Goal: Find specific page/section: Find specific page/section

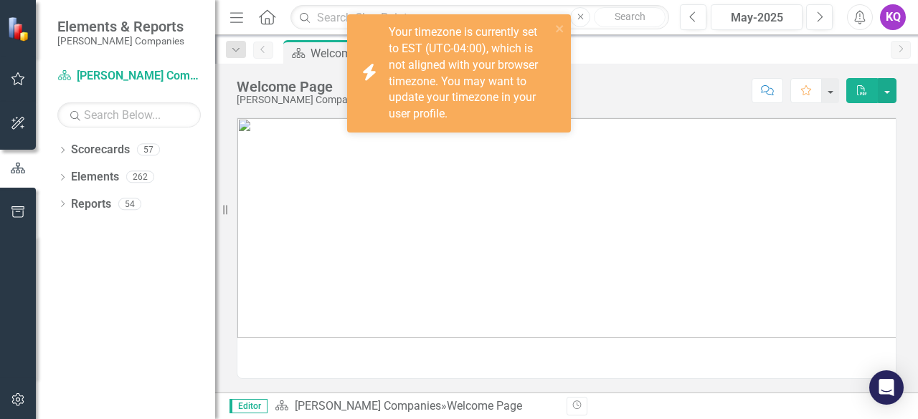
drag, startPoint x: 239, startPoint y: 21, endPoint x: 558, endPoint y: 75, distance: 323.0
click at [239, 21] on icon "Menu" at bounding box center [236, 16] width 19 height 15
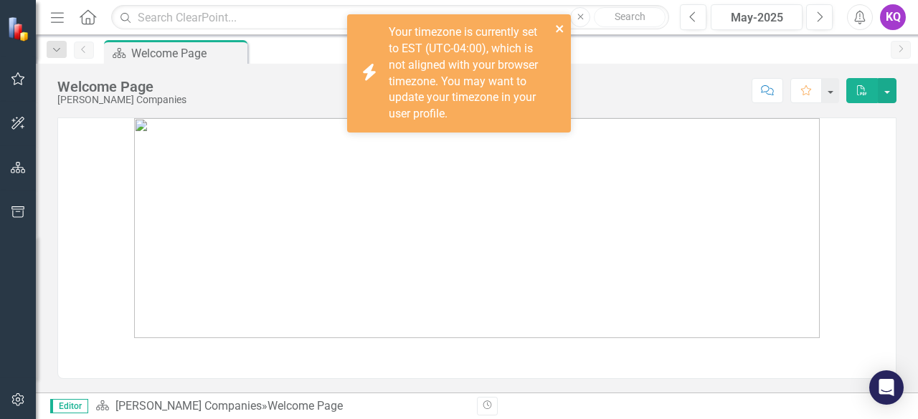
click at [555, 27] on icon "close" at bounding box center [560, 28] width 10 height 11
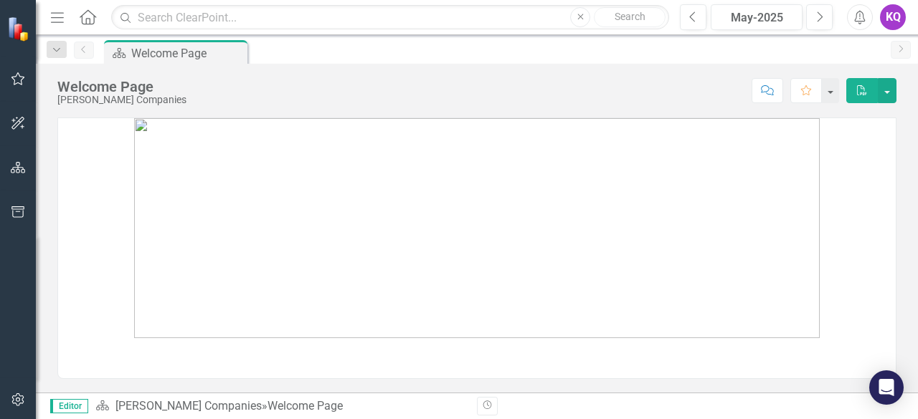
click at [47, 9] on div "Menu Home Search Close Search" at bounding box center [356, 17] width 619 height 27
click at [56, 16] on icon "button" at bounding box center [57, 17] width 13 height 10
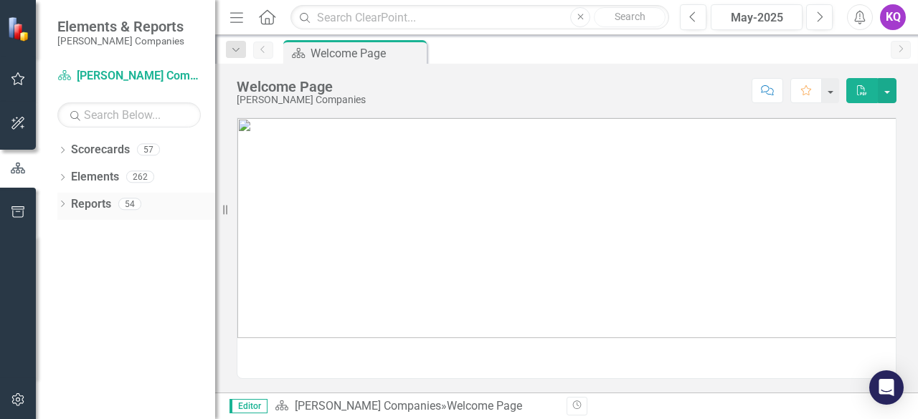
click at [58, 207] on icon "Dropdown" at bounding box center [62, 205] width 10 height 8
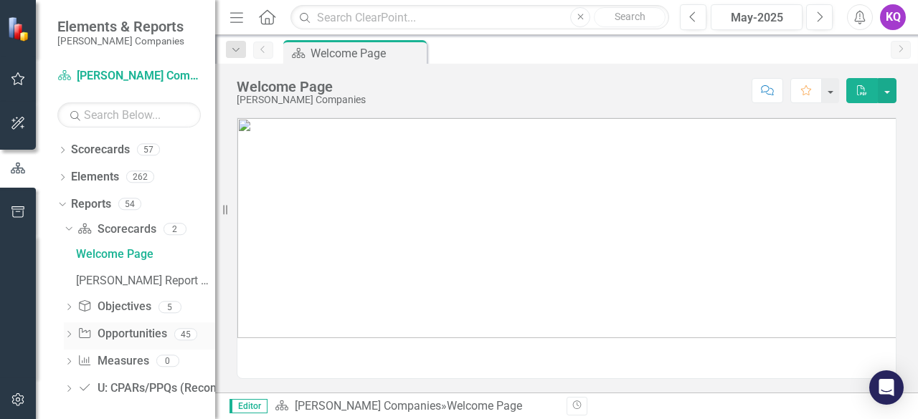
click at [72, 338] on icon "Dropdown" at bounding box center [69, 336] width 10 height 8
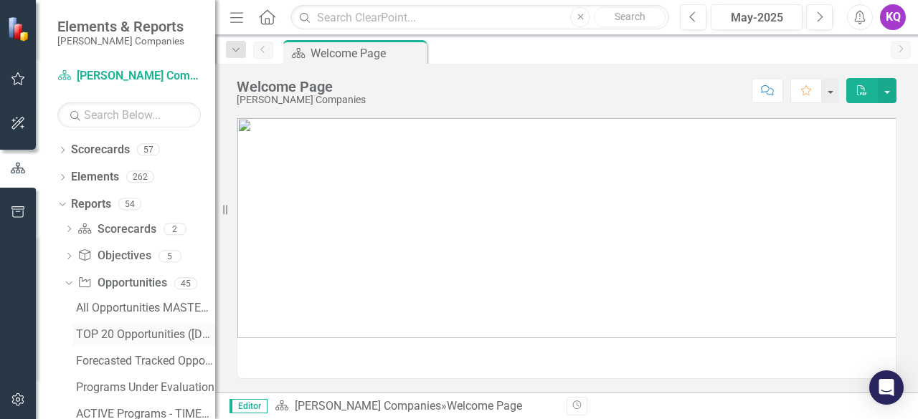
click at [91, 335] on div "TOP 20 Opportunities ([DATE] Process)" at bounding box center [145, 334] width 139 height 13
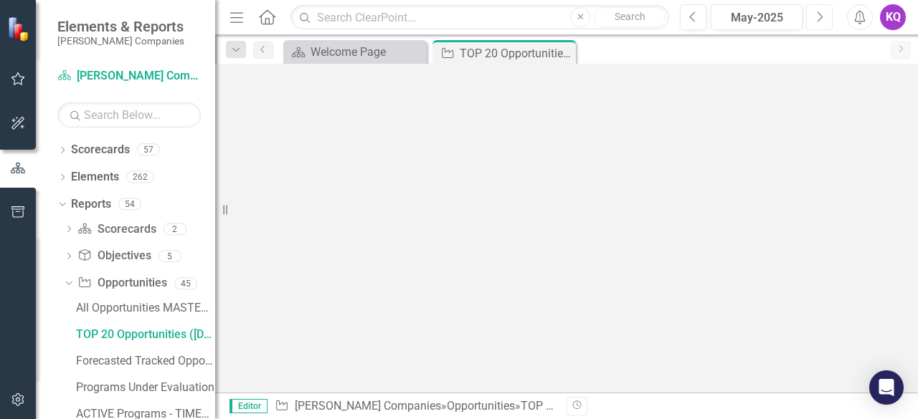
click at [829, 23] on button "Next" at bounding box center [819, 17] width 27 height 26
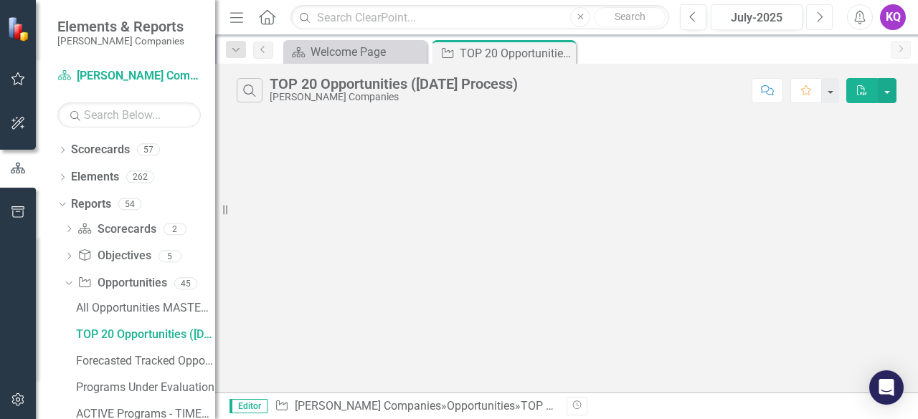
click at [829, 23] on button "Next" at bounding box center [819, 17] width 27 height 26
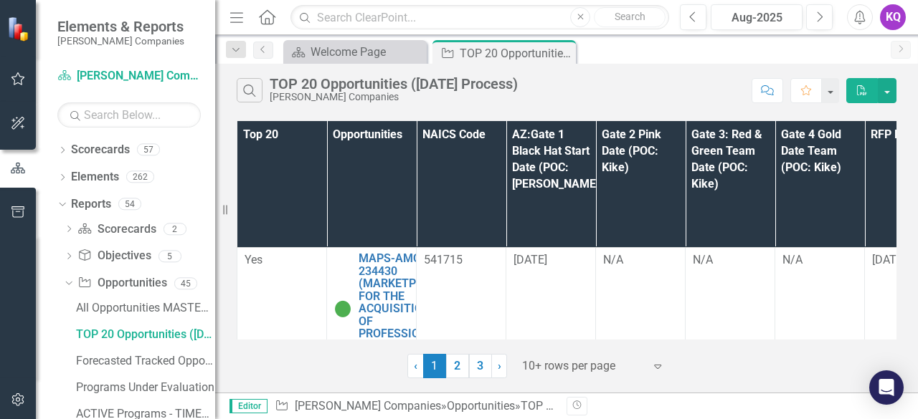
click at [237, 22] on icon "Menu" at bounding box center [236, 16] width 19 height 15
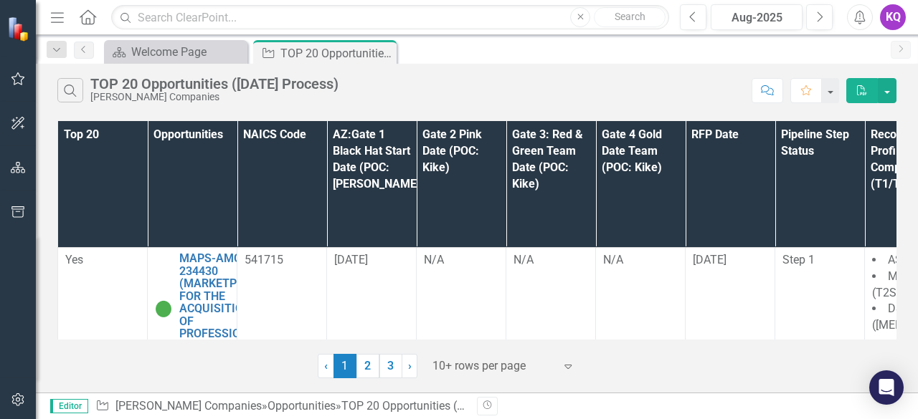
click at [460, 373] on div at bounding box center [493, 366] width 122 height 19
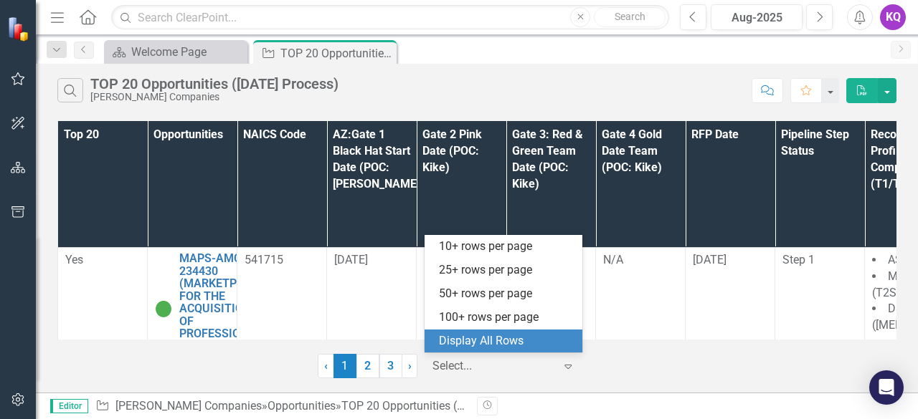
click at [516, 338] on div "Display All Rows" at bounding box center [506, 341] width 135 height 16
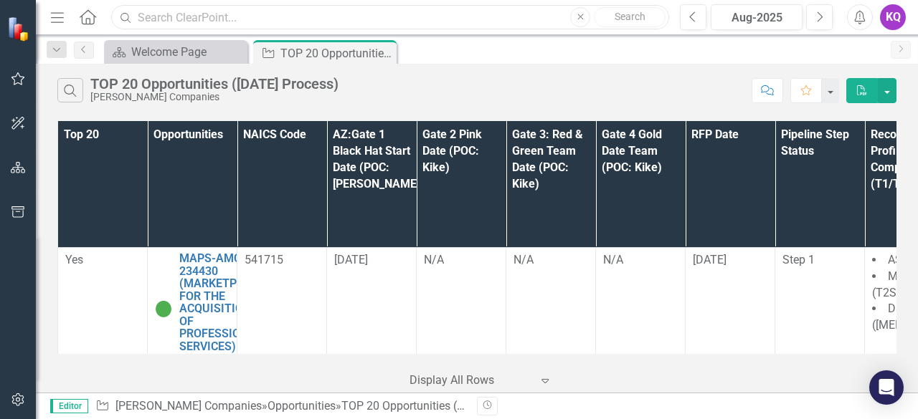
click at [232, 25] on input "text" at bounding box center [390, 17] width 558 height 25
type input "hcm"
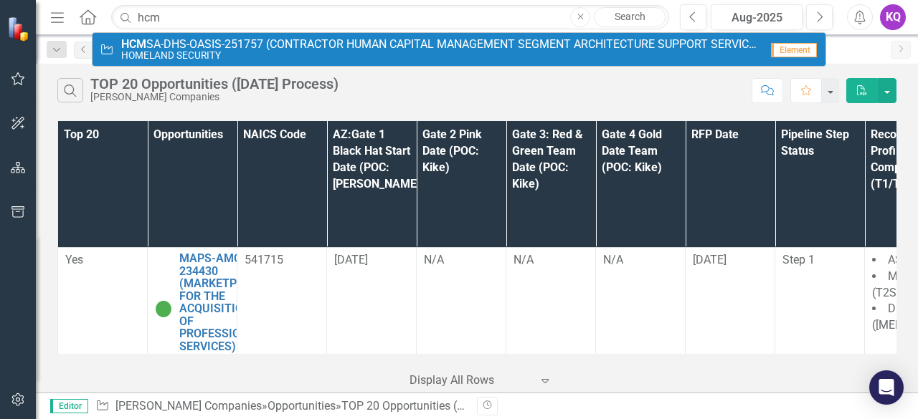
click at [166, 48] on span "HCM SA-DHS-OASIS-251757 (CONTRACTOR HUMAN CAPITAL MANAGEMENT SEGMENT ARCHITECTU…" at bounding box center [440, 44] width 639 height 13
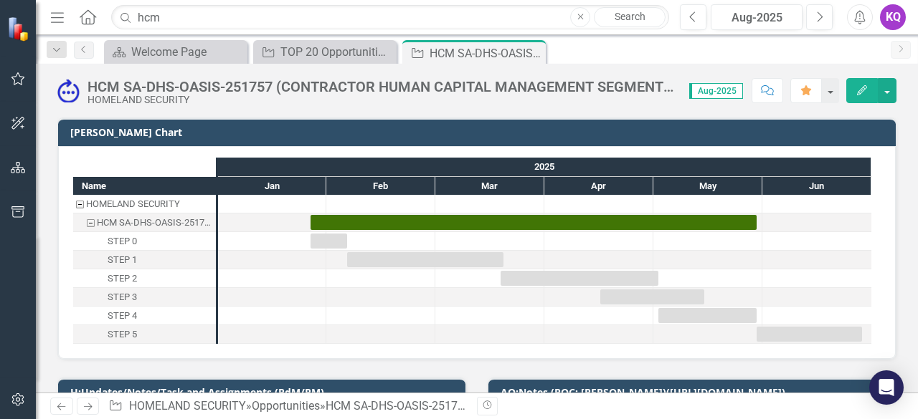
click at [338, 82] on div "HCM SA-DHS-OASIS-251757 (CONTRACTOR HUMAN CAPITAL MANAGEMENT SEGMENT ARCHITECTU…" at bounding box center [380, 87] width 587 height 16
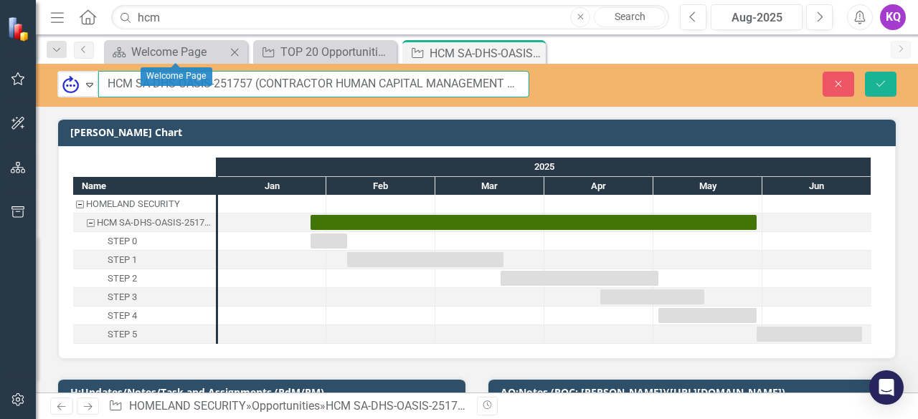
drag, startPoint x: 249, startPoint y: 76, endPoint x: 105, endPoint y: 62, distance: 144.8
click at [105, 62] on div "Menu Home Search hcm Close Search Previous Aug-2025 Next Alerts KQ User Edit Pr…" at bounding box center [477, 209] width 882 height 419
drag, startPoint x: 252, startPoint y: 81, endPoint x: 100, endPoint y: 80, distance: 152.0
click at [100, 80] on input "HCM SA-DHS-OASIS-251757 (CONTRACTOR HUMAN CAPITAL MANAGEMENT SEGMENT ARCHITECTU…" at bounding box center [313, 84] width 431 height 27
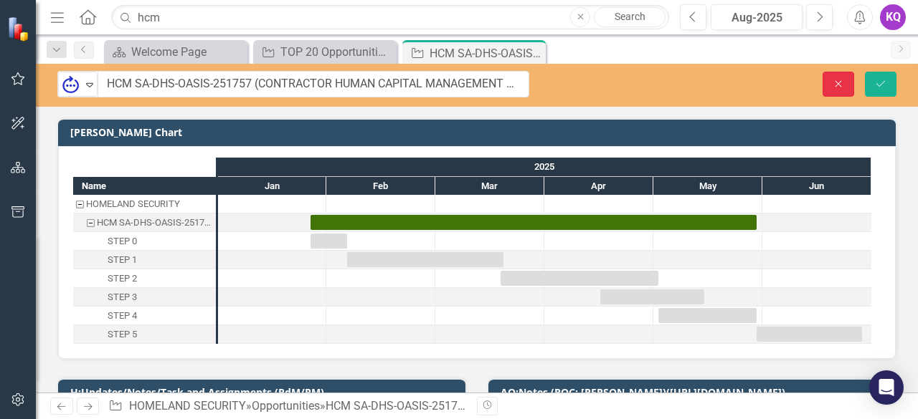
click at [833, 85] on icon "Close" at bounding box center [838, 84] width 13 height 10
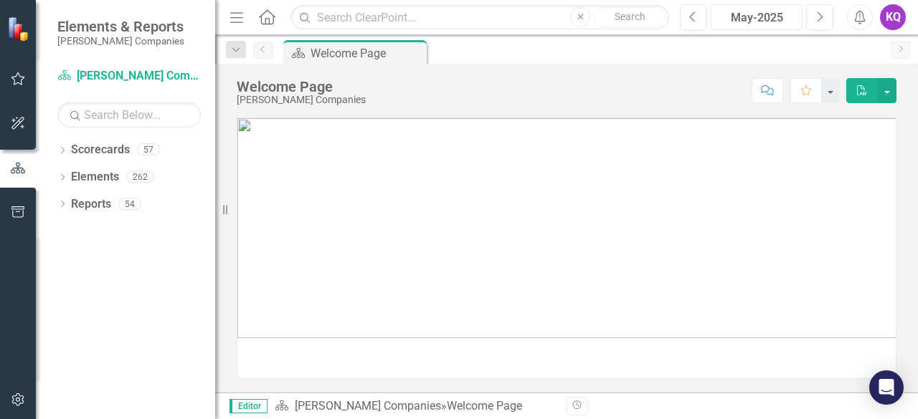
click at [802, 19] on button "May-2025" at bounding box center [757, 17] width 92 height 26
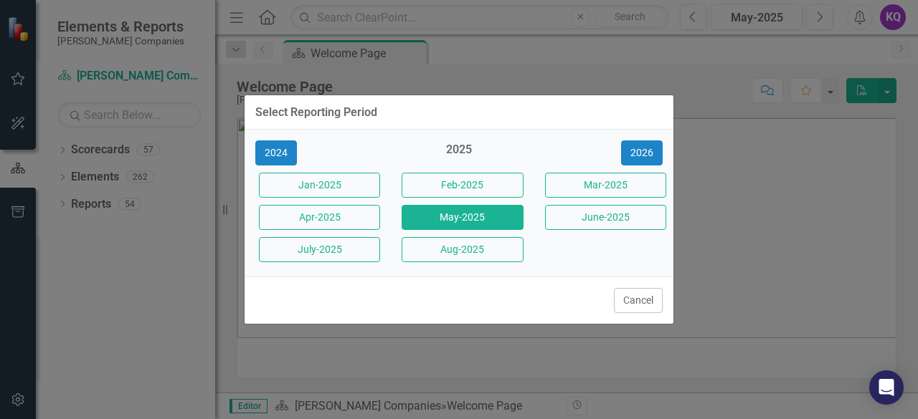
click at [820, 14] on div "Select Reporting Period 2024 2025 2026 Jan-2025 Feb-2025 Mar-2025 Apr-2025 May-…" at bounding box center [459, 209] width 918 height 419
click at [495, 256] on button "Aug-2025" at bounding box center [462, 249] width 121 height 25
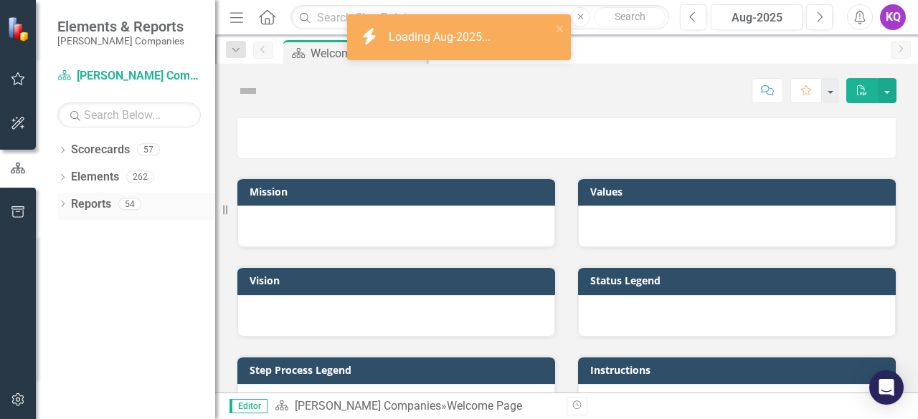
click at [68, 204] on div "Dropdown Reports 54" at bounding box center [136, 206] width 158 height 27
click at [61, 206] on icon "Dropdown" at bounding box center [62, 205] width 10 height 8
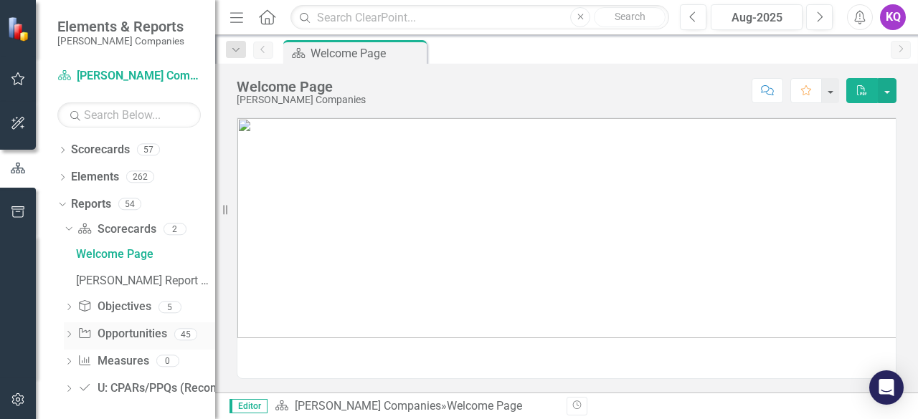
click at [72, 339] on icon "Dropdown" at bounding box center [69, 336] width 10 height 8
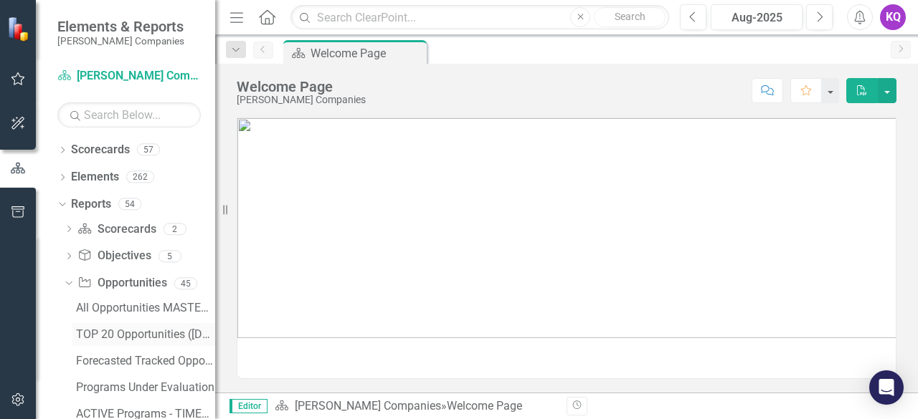
click at [92, 338] on div "TOP 20 Opportunities ([DATE] Process)" at bounding box center [145, 334] width 139 height 13
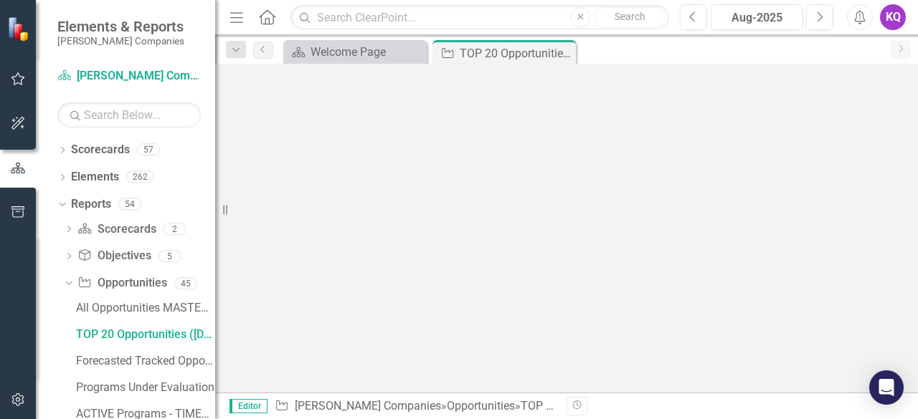
click at [229, 19] on icon "Menu" at bounding box center [236, 16] width 19 height 15
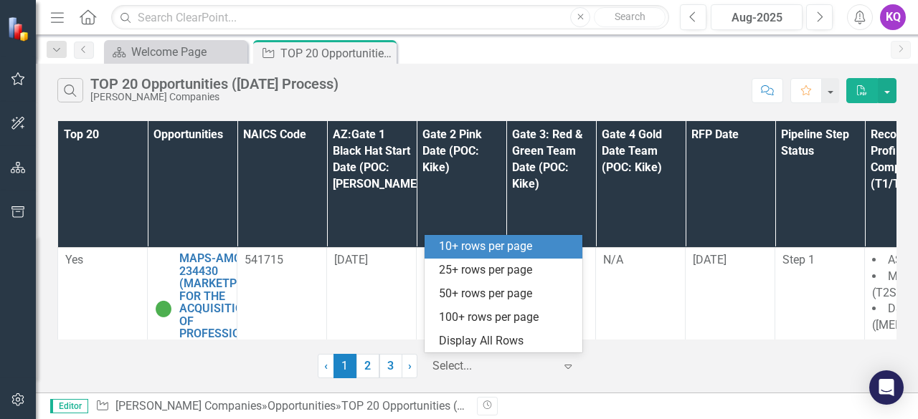
click at [473, 368] on div at bounding box center [493, 366] width 122 height 19
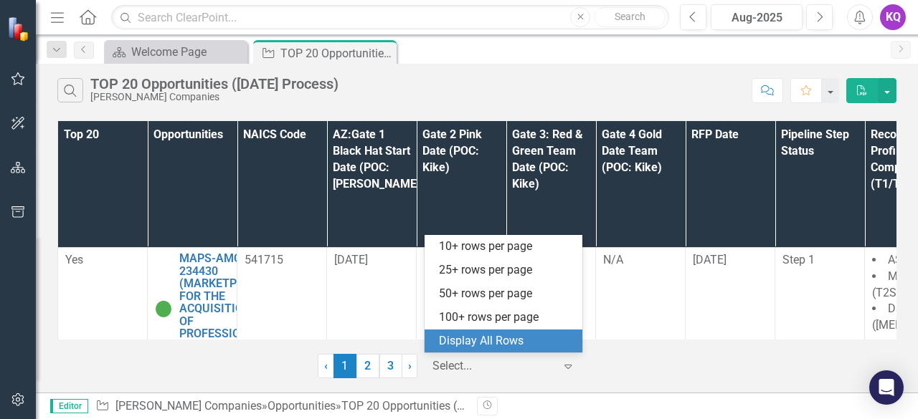
click at [478, 333] on div "Display All Rows" at bounding box center [506, 341] width 135 height 16
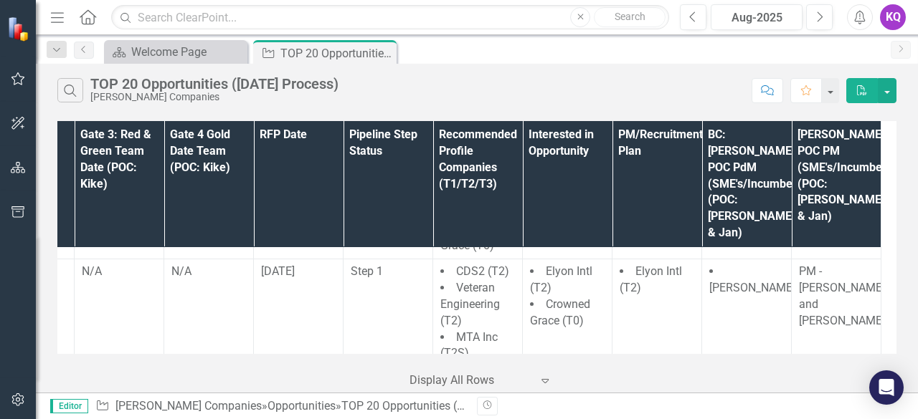
scroll to position [2438, 0]
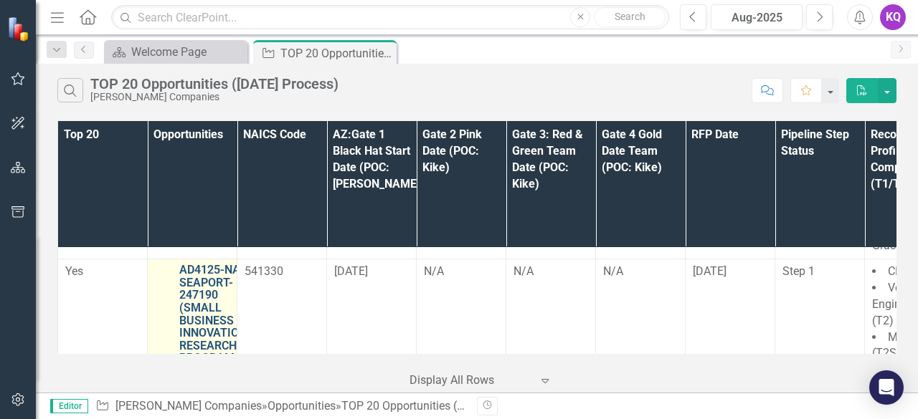
click at [218, 270] on link "AD4125-NASC-SEAPORT-247190 (SMALL BUSINESS INNOVATION RESEARCH PROGRAM AD4125 P…" at bounding box center [219, 358] width 80 height 189
